Goal: Task Accomplishment & Management: Manage account settings

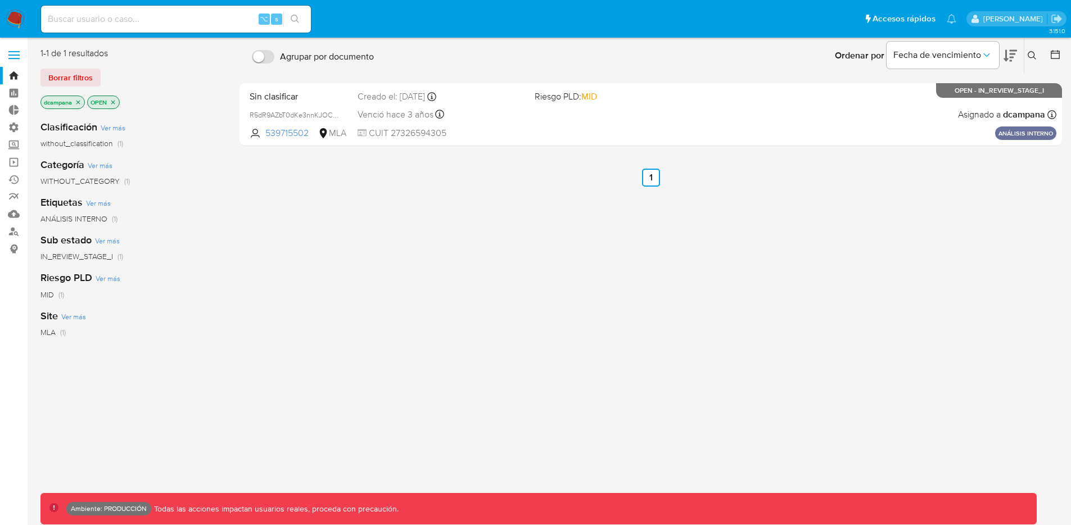
click at [17, 56] on label at bounding box center [14, 55] width 28 height 24
click at [0, 0] on input "checkbox" at bounding box center [0, 0] width 0 height 0
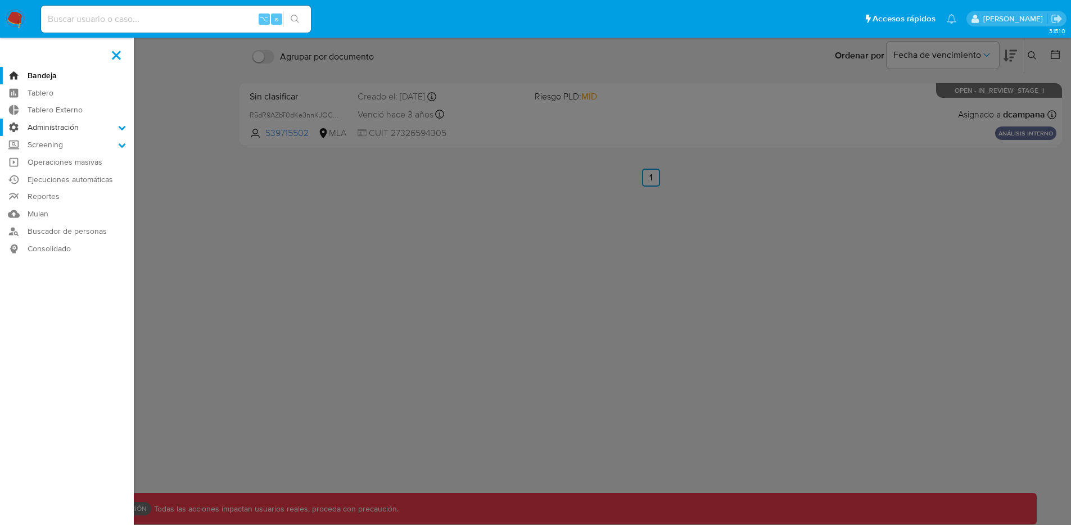
click at [55, 121] on label "Administración" at bounding box center [67, 127] width 134 height 17
click at [0, 0] on input "Administración" at bounding box center [0, 0] width 0 height 0
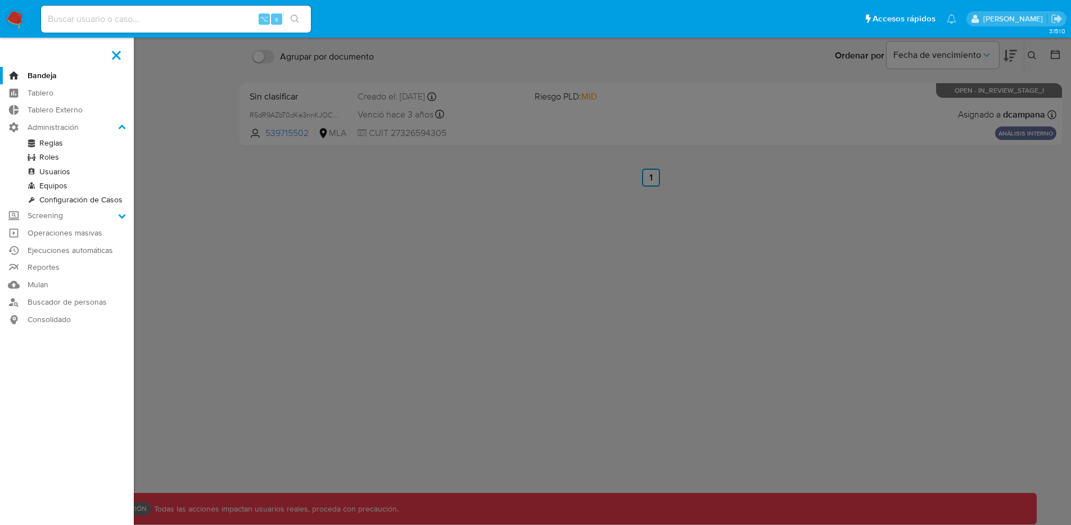
click at [46, 158] on link "Roles" at bounding box center [67, 157] width 134 height 14
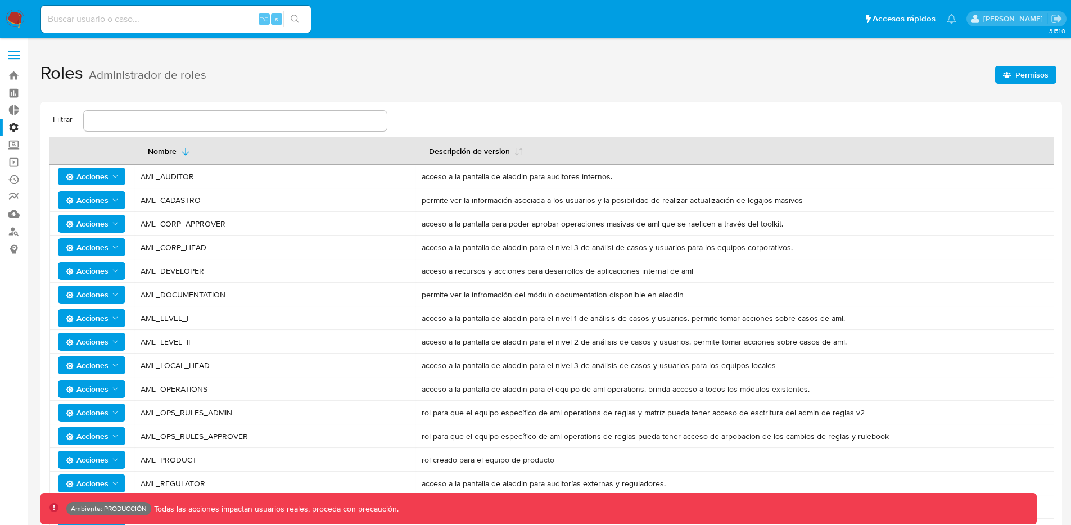
click at [121, 358] on button "Acciones" at bounding box center [91, 365] width 67 height 18
click at [97, 394] on button "Usuarios" at bounding box center [93, 393] width 101 height 27
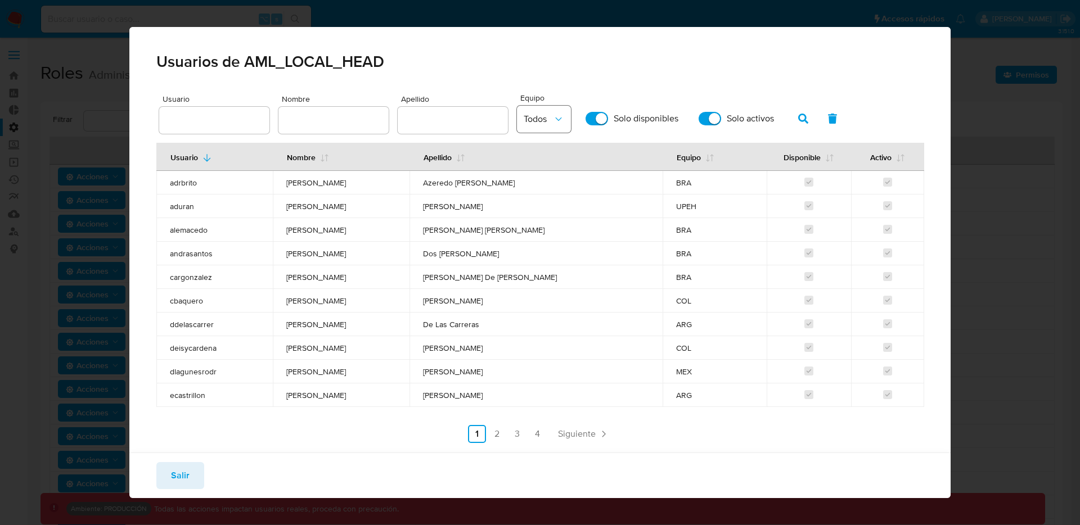
click at [559, 114] on button "Todos" at bounding box center [544, 119] width 54 height 27
click at [530, 169] on span "BRA" at bounding box center [531, 171] width 17 height 11
click at [798, 119] on icon "button" at bounding box center [803, 119] width 10 height 10
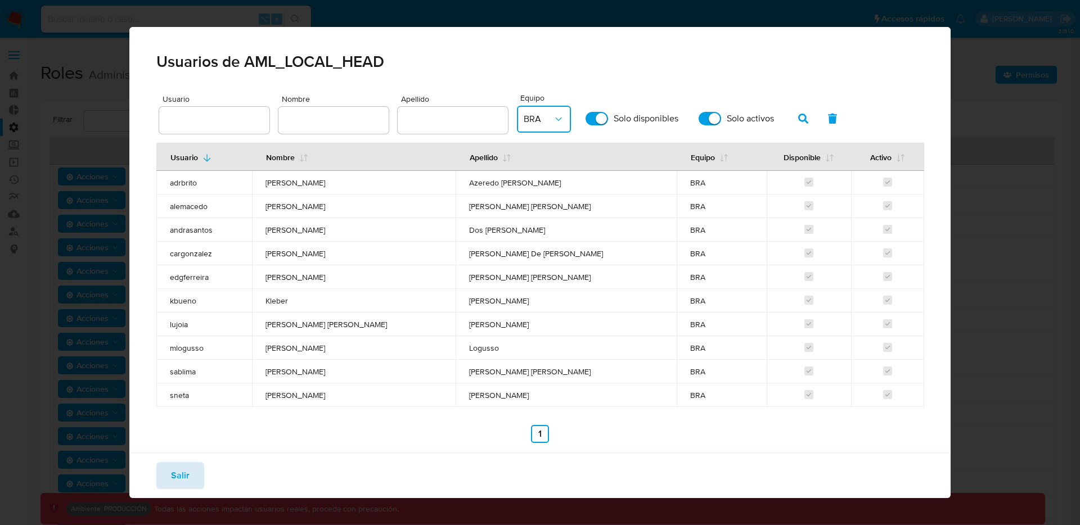
click at [192, 472] on button "Salir" at bounding box center [180, 475] width 48 height 27
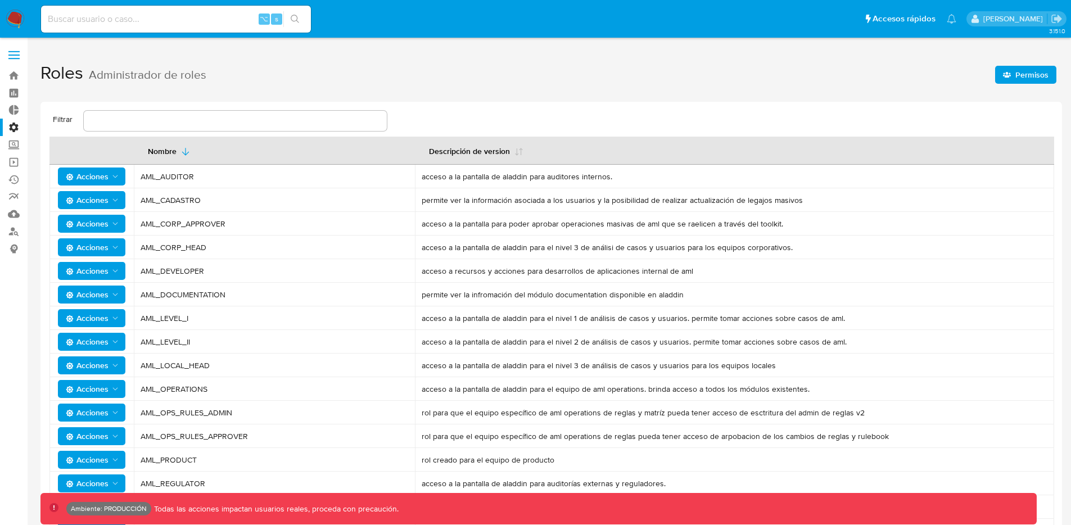
click at [114, 274] on icon "Acciones" at bounding box center [115, 271] width 9 height 9
click at [120, 305] on button "Usuarios" at bounding box center [93, 299] width 101 height 27
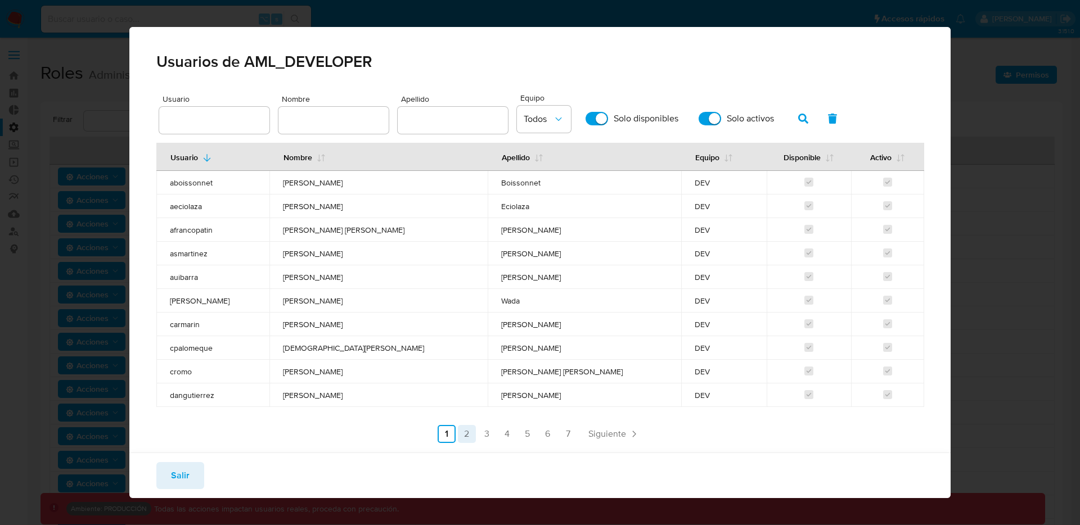
click at [466, 434] on link "2" at bounding box center [467, 434] width 18 height 18
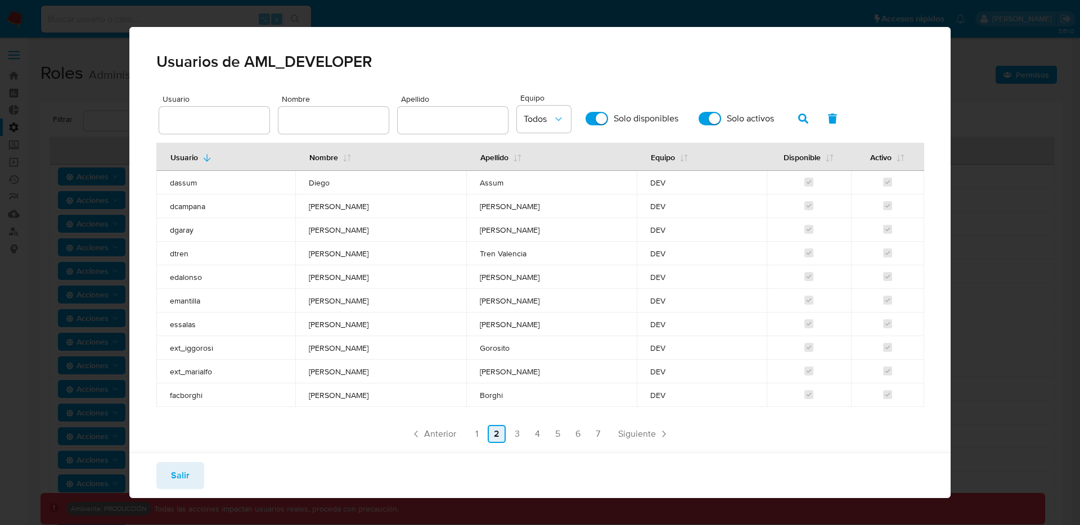
click at [496, 433] on link "2" at bounding box center [497, 434] width 18 height 18
click at [476, 435] on link "1" at bounding box center [476, 434] width 18 height 18
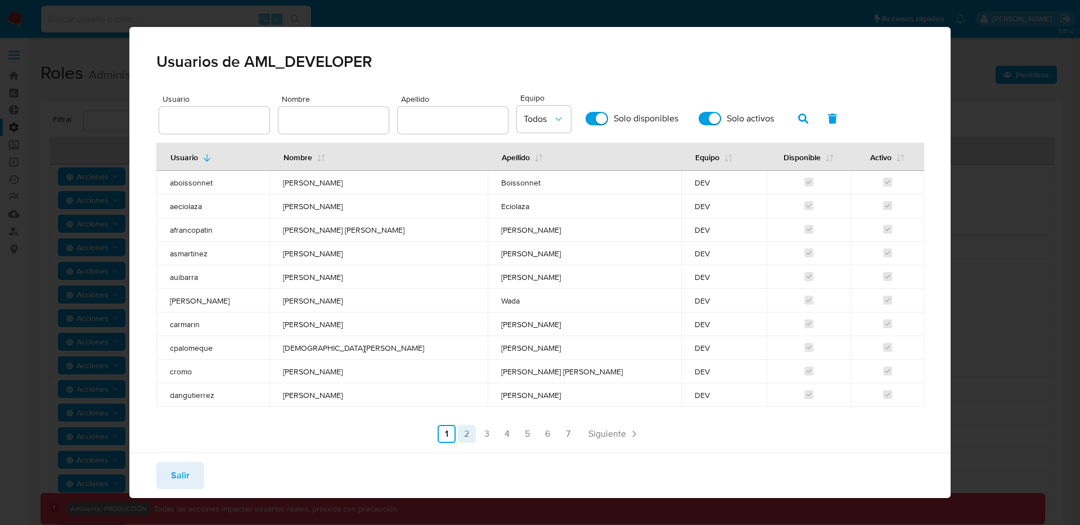
click at [469, 435] on link "2" at bounding box center [467, 434] width 18 height 18
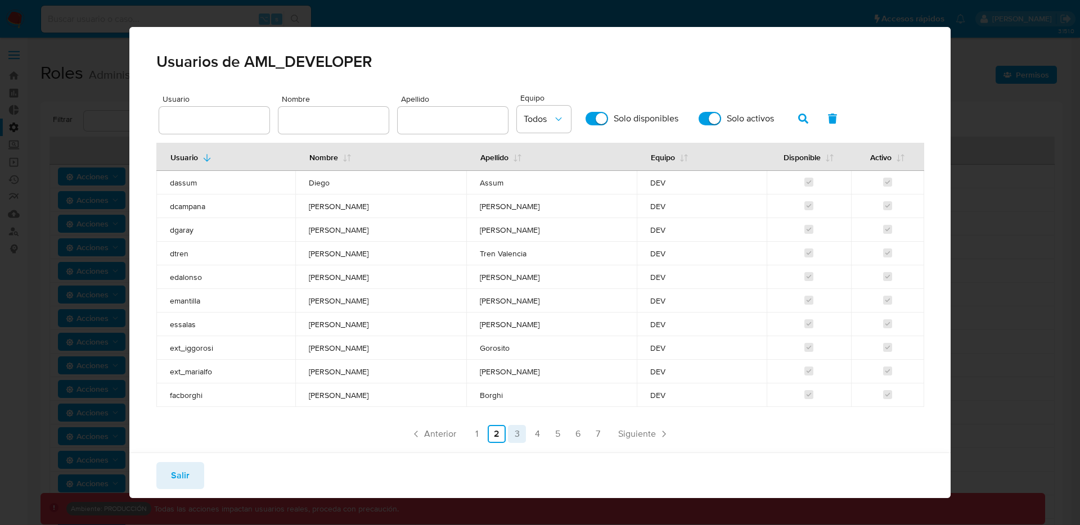
click at [511, 435] on link "3" at bounding box center [517, 434] width 18 height 18
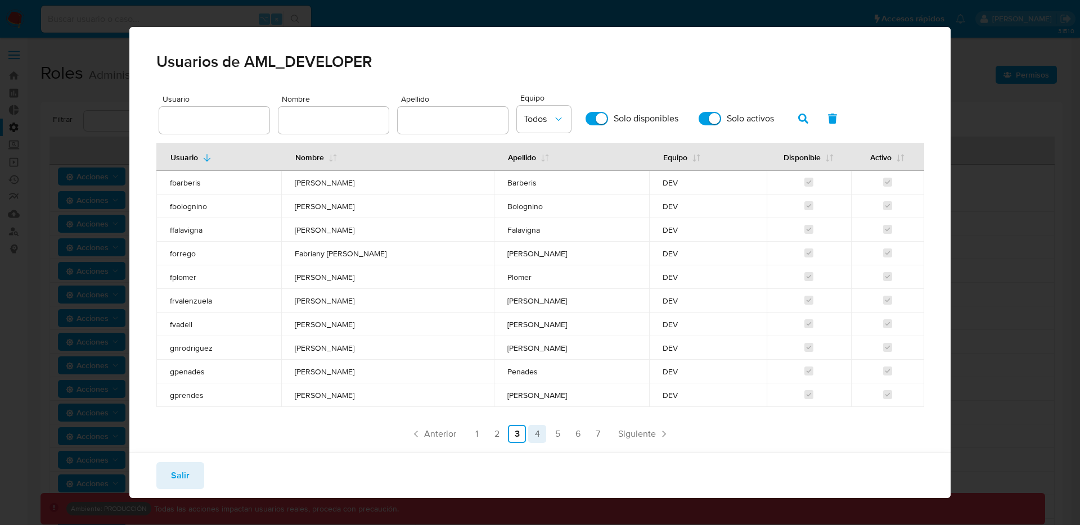
click at [528, 436] on link "4" at bounding box center [537, 434] width 18 height 18
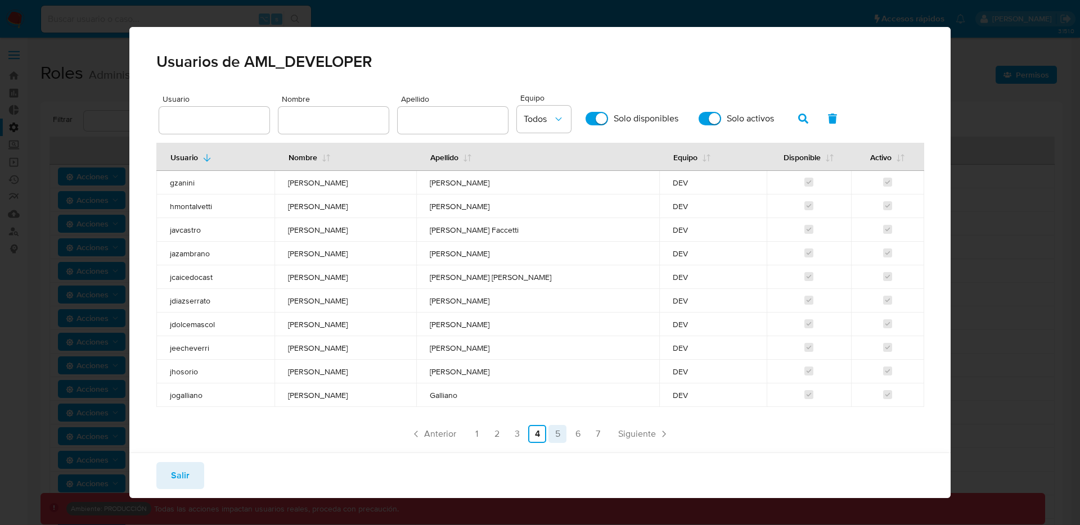
click at [554, 440] on link "5" at bounding box center [557, 434] width 18 height 18
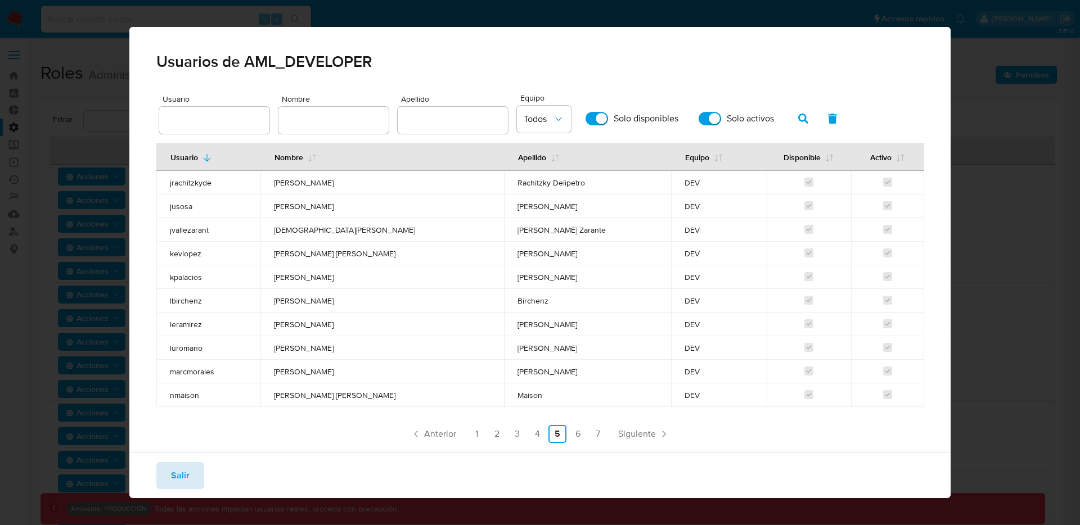
click at [187, 471] on span "Salir" at bounding box center [180, 475] width 19 height 25
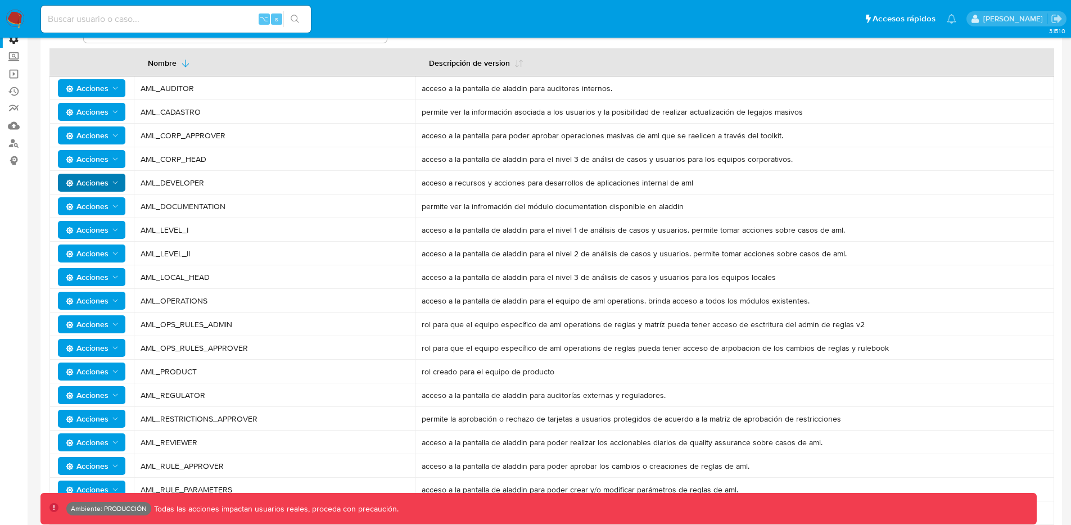
scroll to position [95, 0]
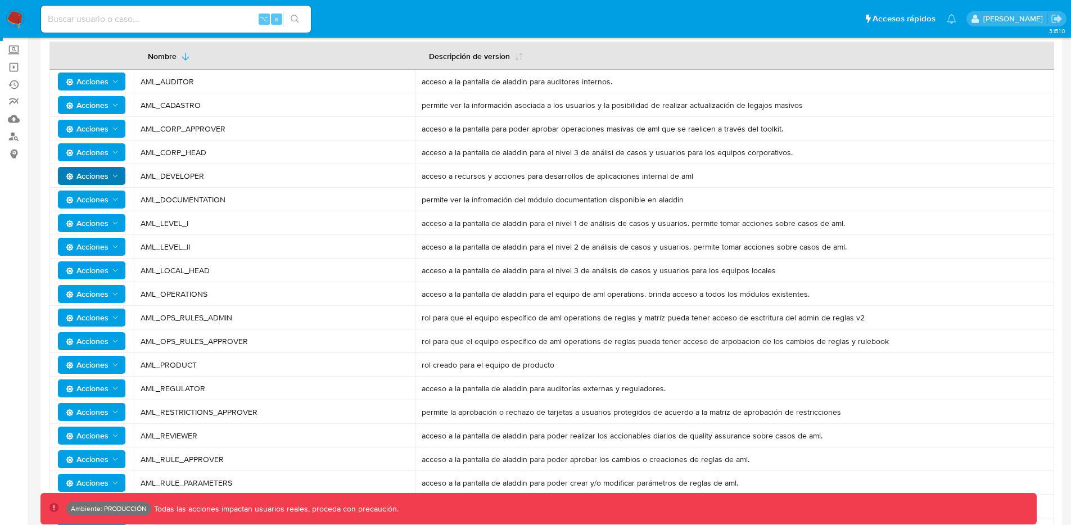
click at [107, 367] on span "Acciones" at bounding box center [87, 365] width 43 height 18
click at [102, 400] on button "Usuarios" at bounding box center [93, 393] width 101 height 27
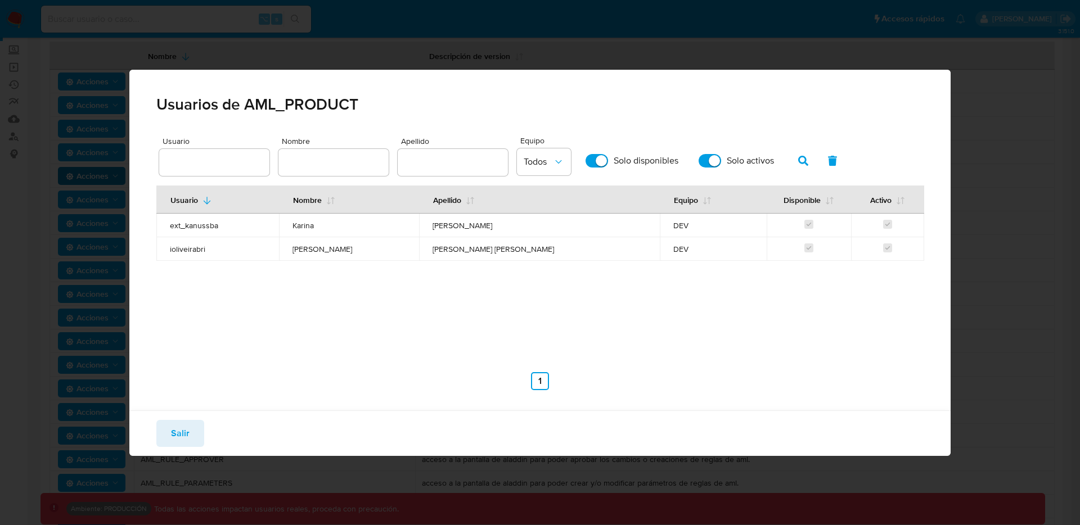
click at [183, 253] on span "ioliveirabri" at bounding box center [217, 249] width 95 height 10
click at [178, 424] on span "Salir" at bounding box center [180, 433] width 19 height 25
